Goal: Use online tool/utility

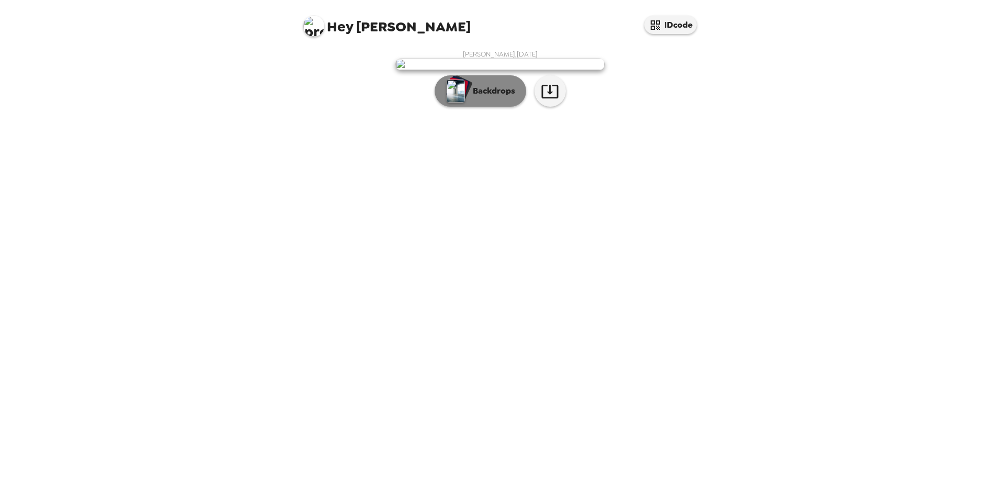
click at [496, 97] on p "Backdrops" at bounding box center [492, 91] width 48 height 13
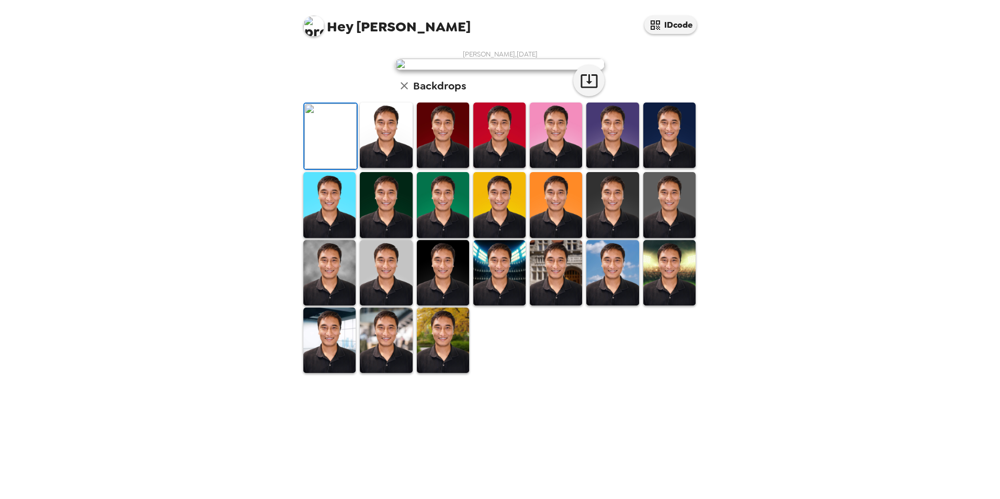
scroll to position [184, 0]
click at [445, 373] on img at bounding box center [443, 340] width 52 height 65
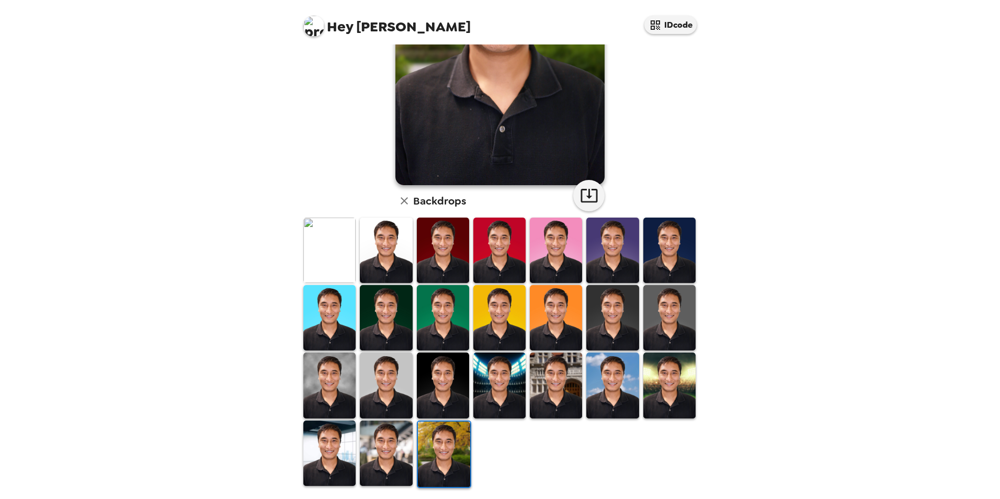
click at [391, 444] on img at bounding box center [386, 453] width 52 height 65
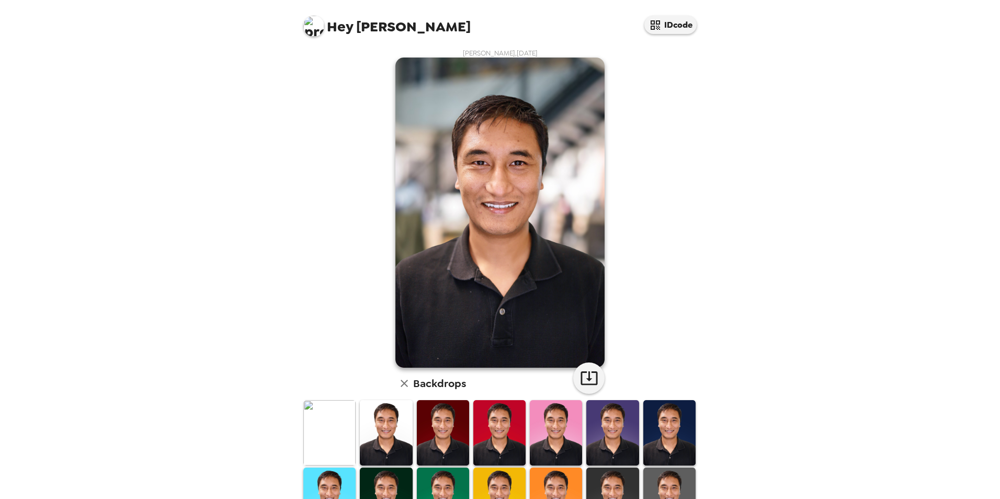
scroll to position [0, 0]
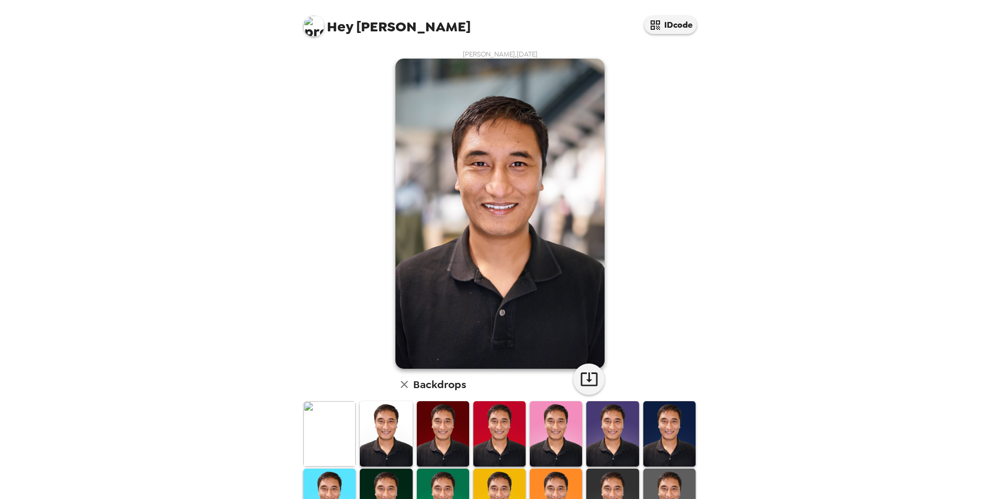
click at [377, 427] on img at bounding box center [386, 433] width 52 height 65
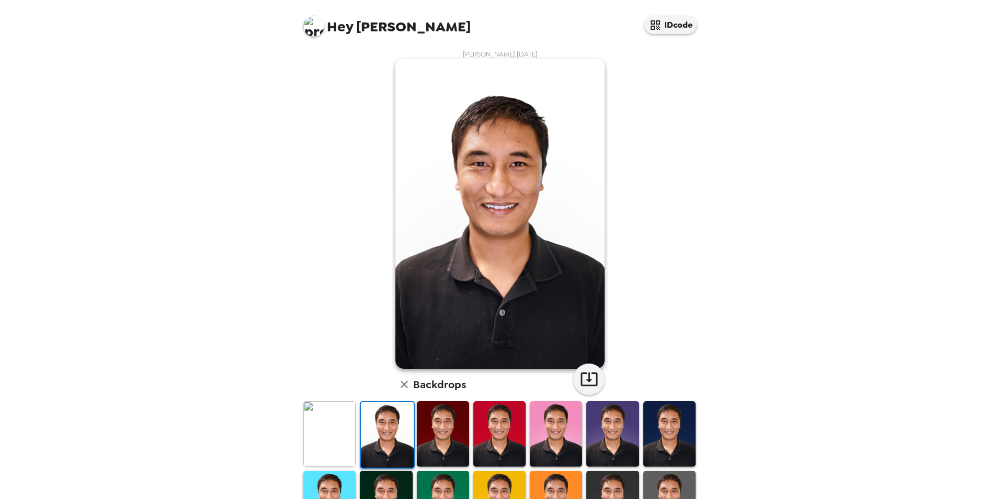
click at [348, 430] on img at bounding box center [329, 433] width 52 height 65
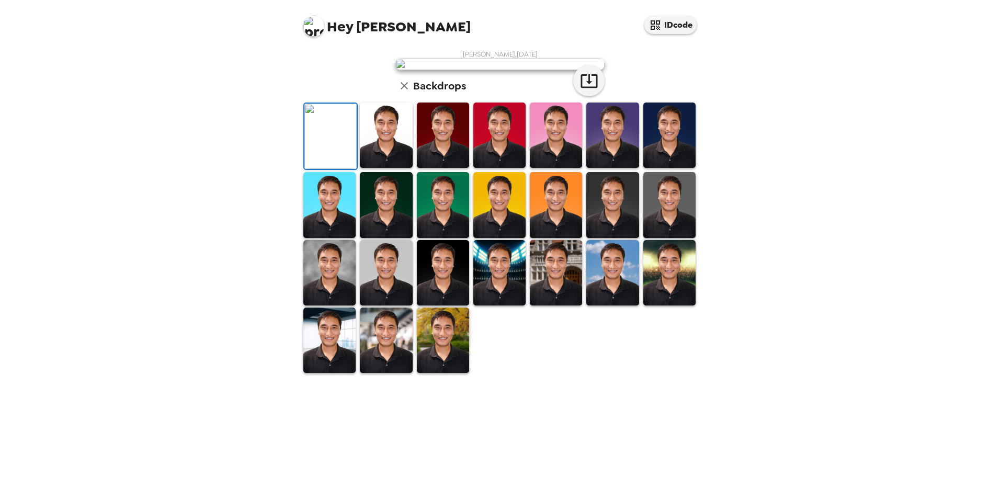
click at [503, 168] on img at bounding box center [500, 135] width 52 height 65
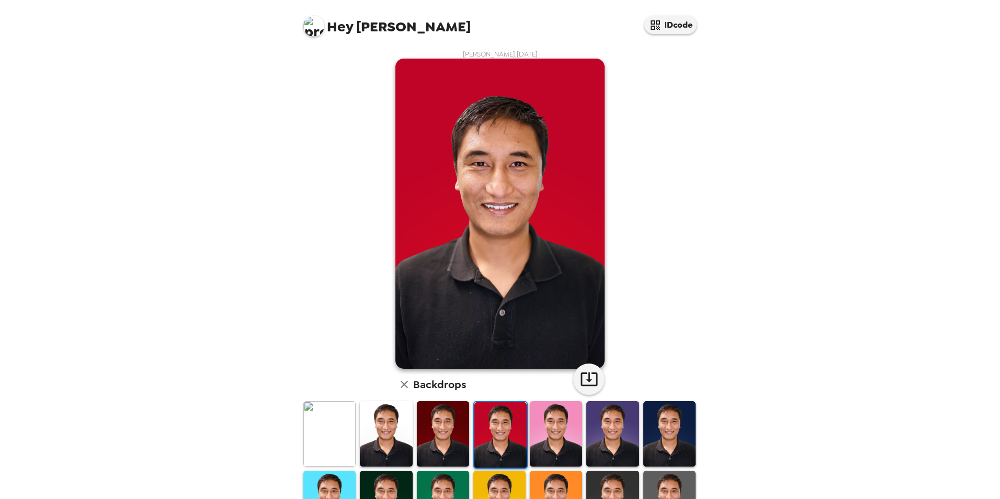
click at [330, 423] on img at bounding box center [329, 433] width 52 height 65
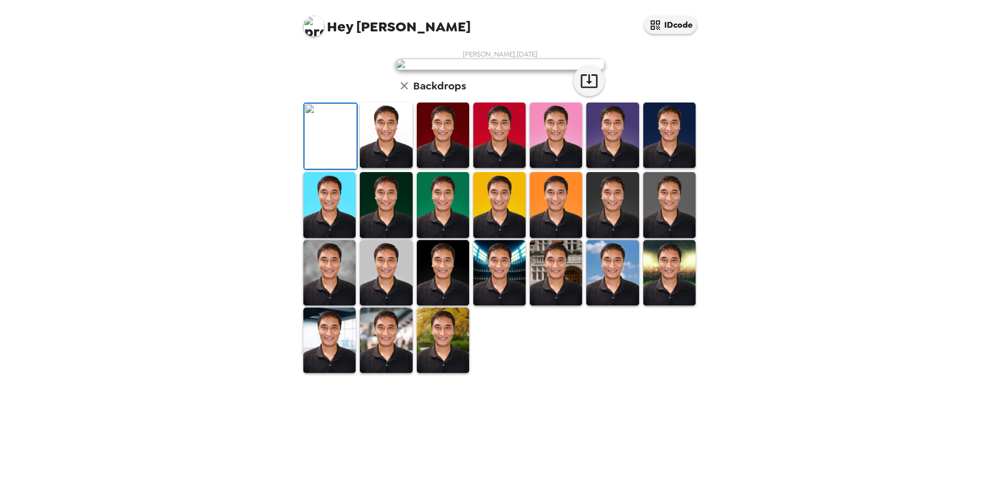
scroll to position [184, 0]
click at [660, 306] on img at bounding box center [670, 272] width 52 height 65
